Goal: Information Seeking & Learning: Learn about a topic

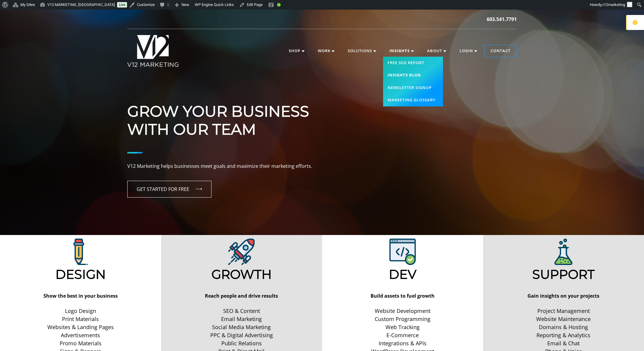
click at [406, 74] on link "Insights Blog" at bounding box center [413, 75] width 60 height 13
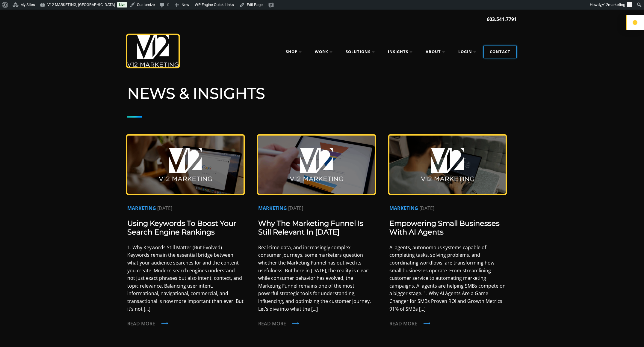
click at [507, 52] on link "Contact" at bounding box center [500, 52] width 33 height 12
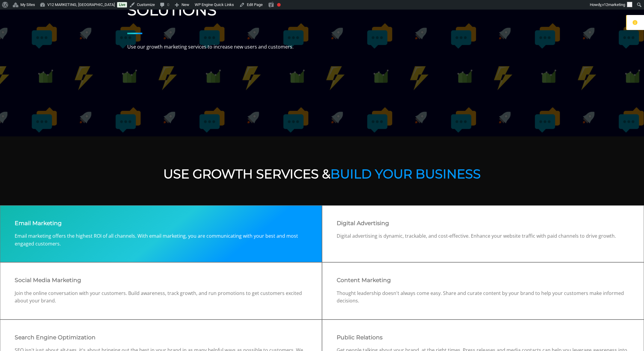
scroll to position [172, 0]
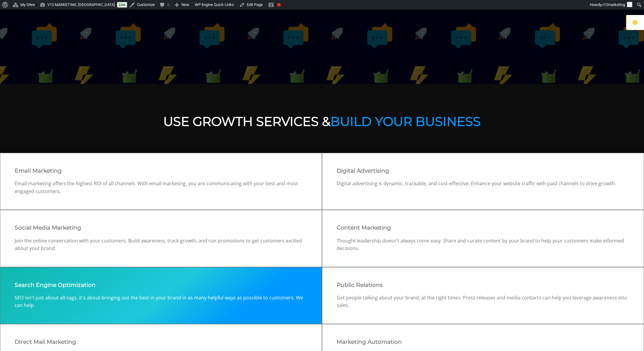
click at [220, 285] on h3 "Search Engine Optimization" at bounding box center [161, 285] width 293 height 7
